Goal: Book appointment/travel/reservation

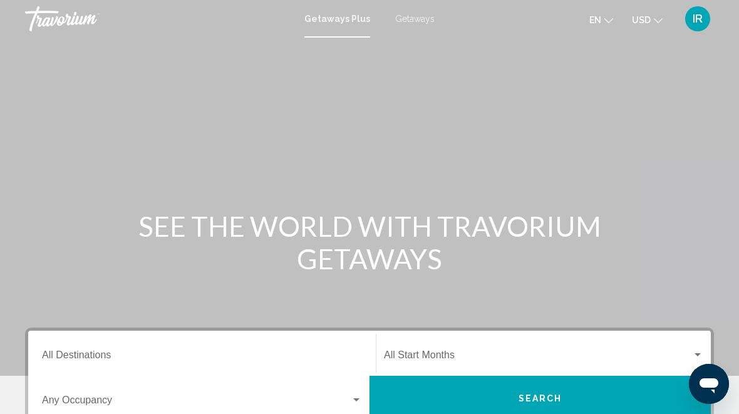
click at [402, 24] on span "Getaways" at bounding box center [414, 19] width 39 height 10
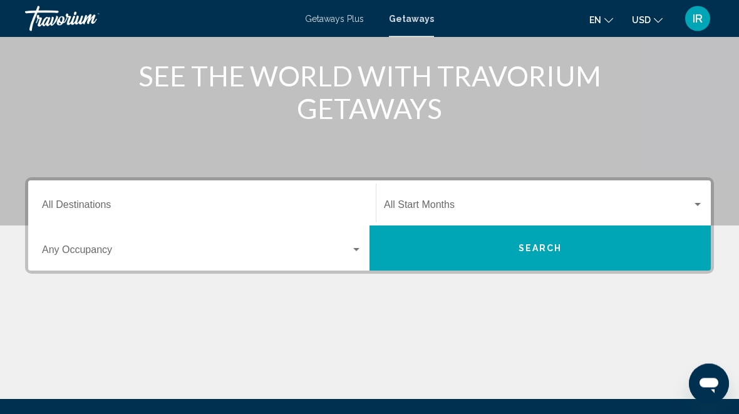
click at [251, 202] on input "Destination All Destinations" at bounding box center [202, 207] width 320 height 11
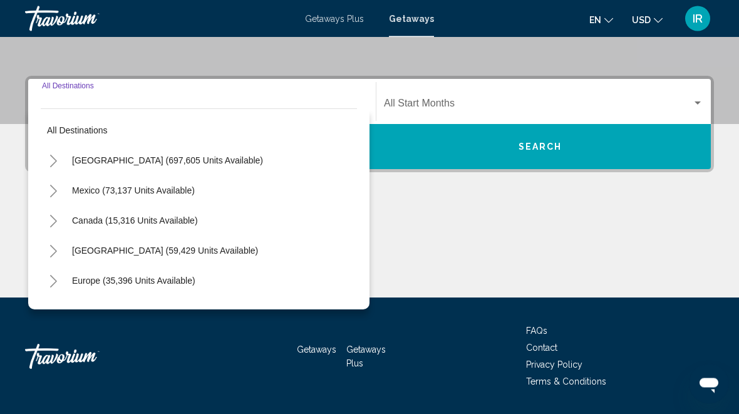
scroll to position [287, 0]
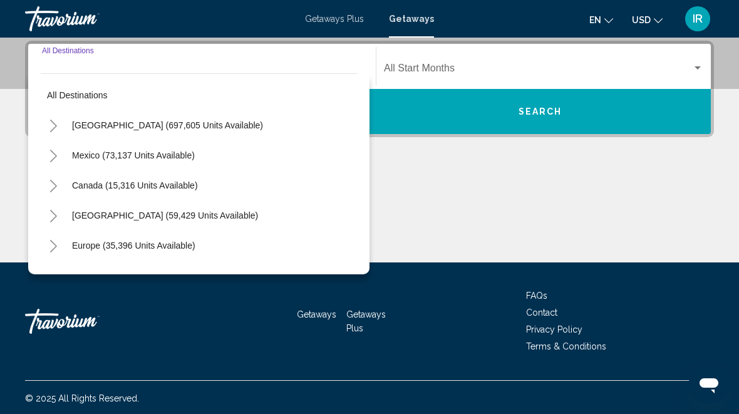
click at [49, 120] on icon "Toggle United States (697,605 units available)" at bounding box center [53, 126] width 9 height 13
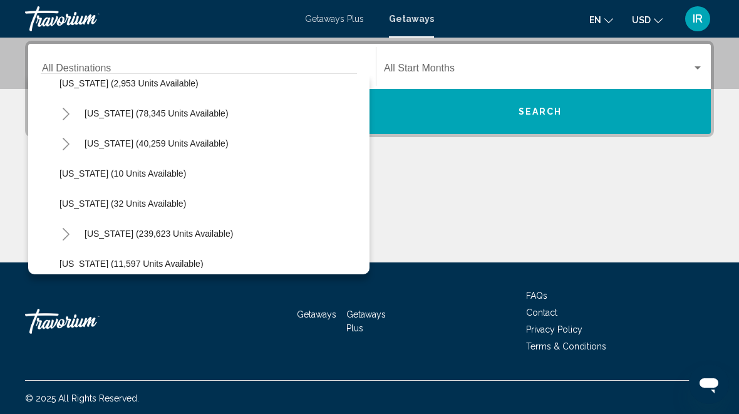
scroll to position [136, 0]
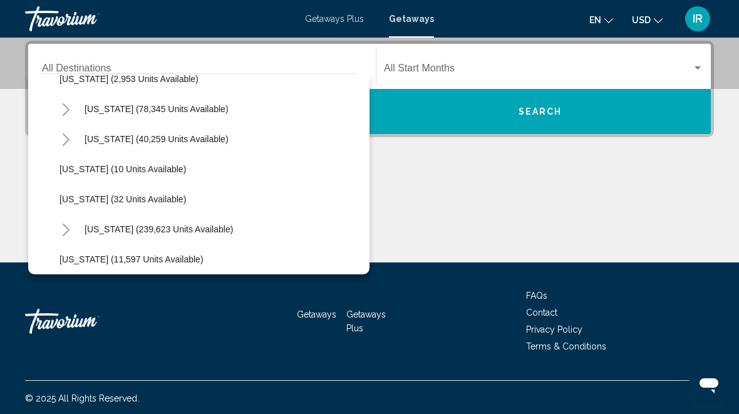
click at [60, 220] on button "Toggle Florida (239,623 units available)" at bounding box center [65, 229] width 25 height 25
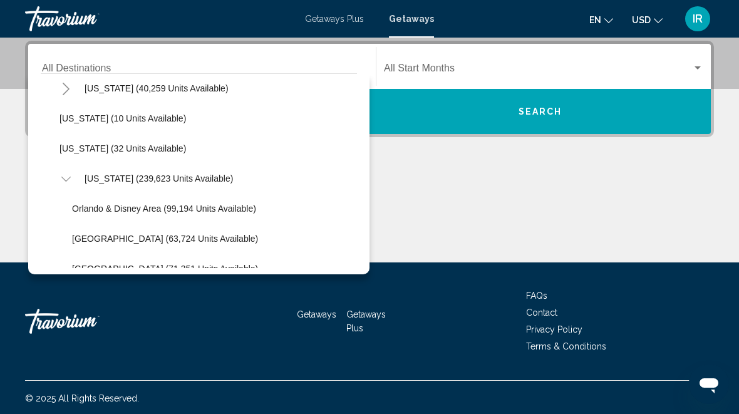
click at [181, 202] on button "Orlando & Disney Area (99,194 units available)" at bounding box center [164, 208] width 197 height 29
type input "**********"
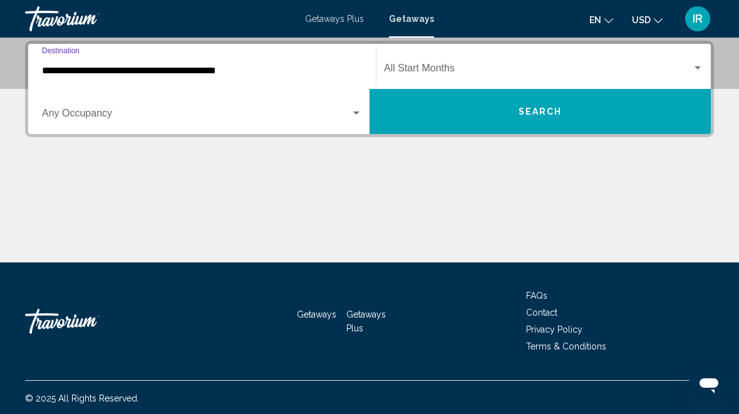
click at [674, 69] on span "Search widget" at bounding box center [538, 70] width 308 height 11
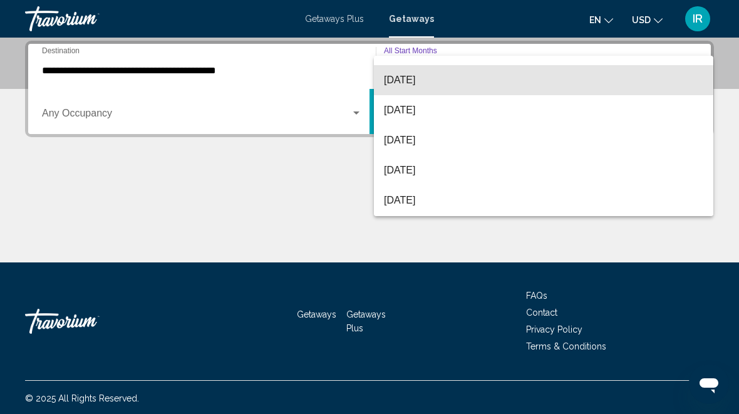
scroll to position [83, 0]
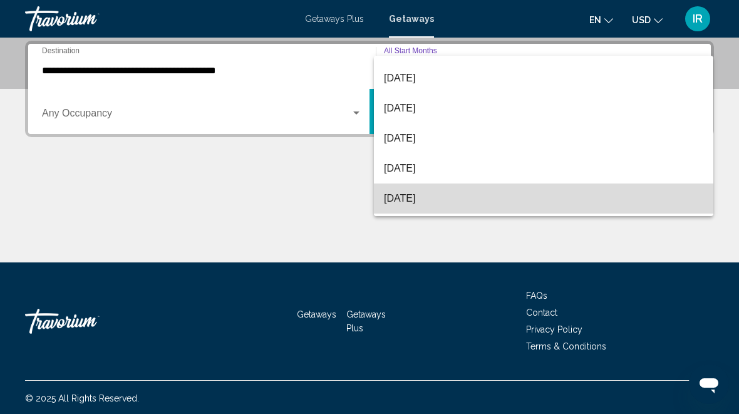
click at [441, 198] on span "[DATE]" at bounding box center [543, 198] width 319 height 30
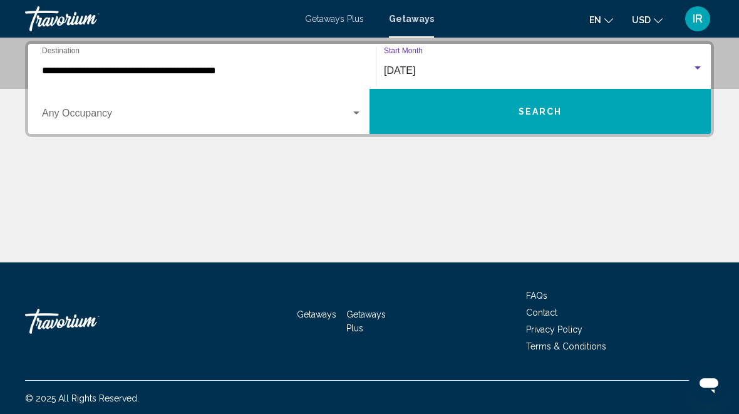
click at [598, 118] on button "Search" at bounding box center [539, 111] width 341 height 45
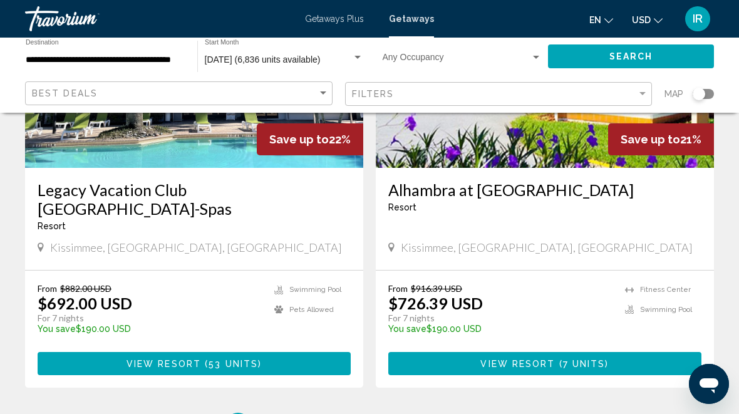
scroll to position [2533, 0]
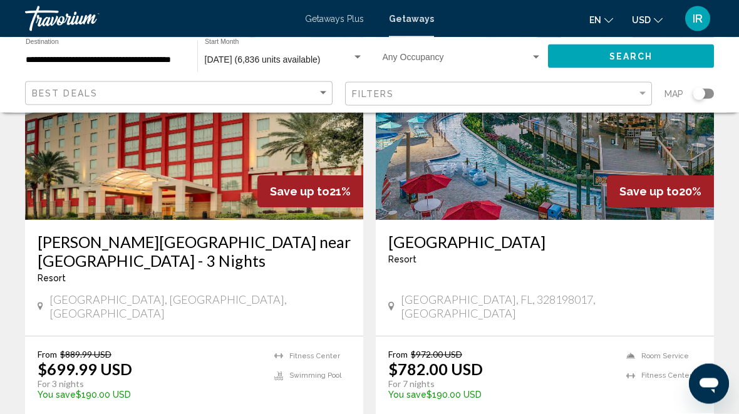
scroll to position [610, 0]
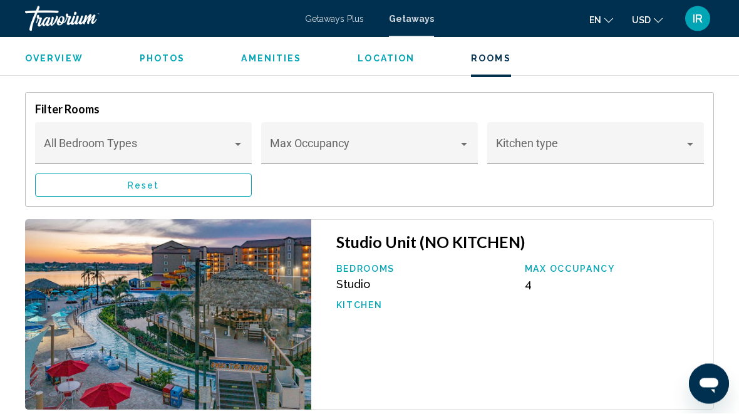
scroll to position [2320, 0]
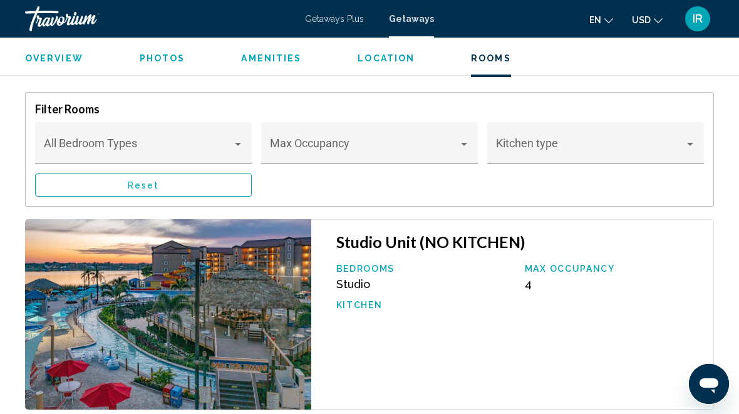
click at [453, 143] on span "Main content" at bounding box center [364, 149] width 188 height 13
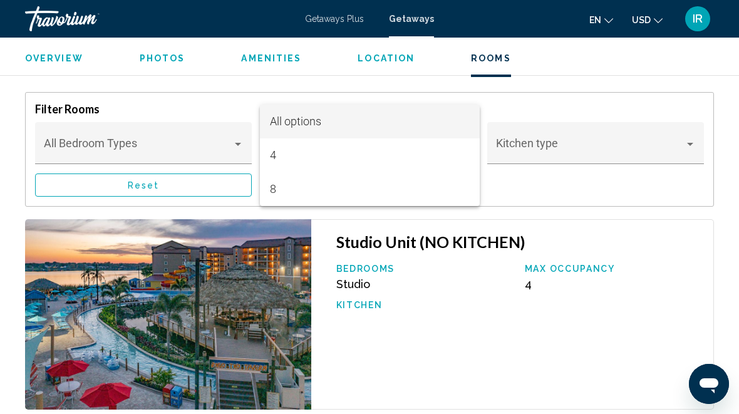
click at [541, 162] on div at bounding box center [369, 207] width 739 height 414
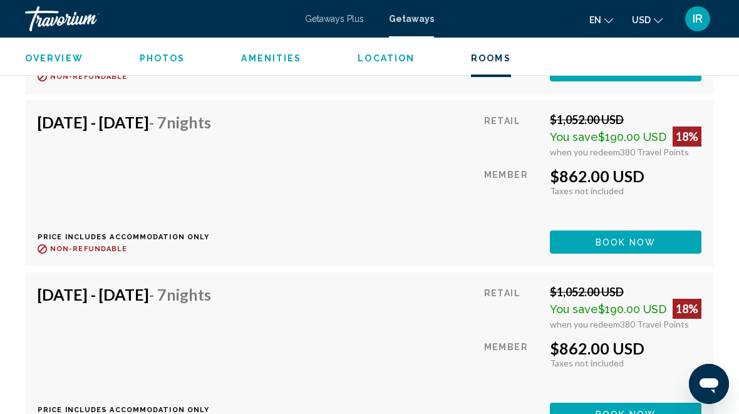
scroll to position [289, 0]
